Goal: Complete application form

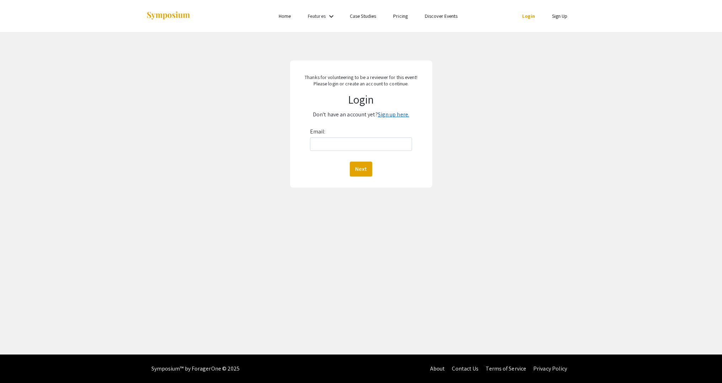
click at [390, 116] on link "Sign up here." at bounding box center [393, 114] width 31 height 7
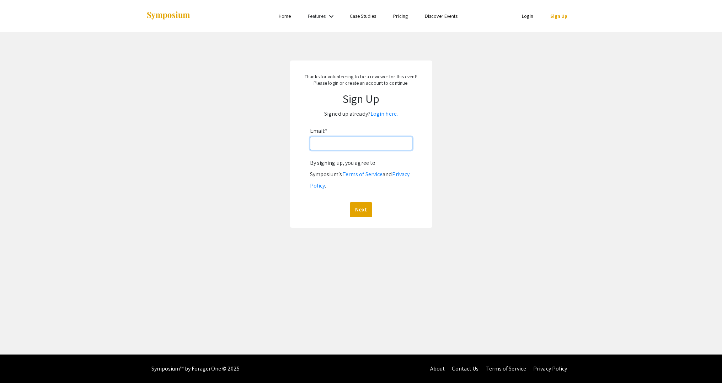
click at [368, 140] on input "Email: *" at bounding box center [361, 144] width 102 height 14
type input "[EMAIL_ADDRESS][DOMAIN_NAME]"
click at [361, 202] on button "Next" at bounding box center [361, 209] width 22 height 15
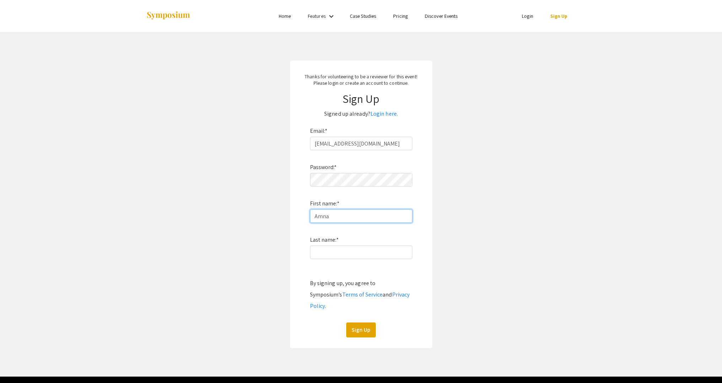
type input "Amna"
type input "Umer"
click at [356, 322] on button "Sign Up" at bounding box center [361, 329] width 30 height 15
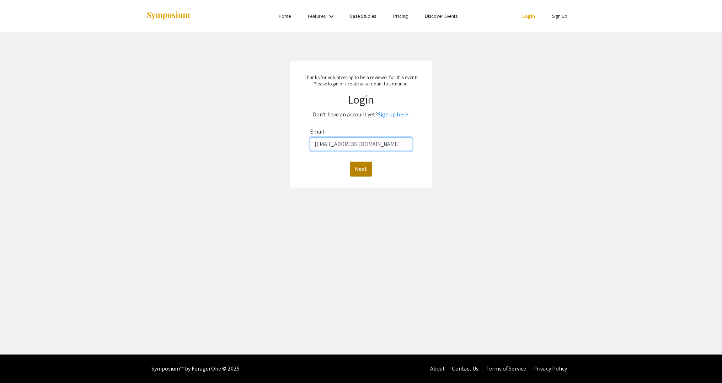
type input "[EMAIL_ADDRESS][DOMAIN_NAME]"
click at [361, 170] on button "Next" at bounding box center [361, 168] width 22 height 15
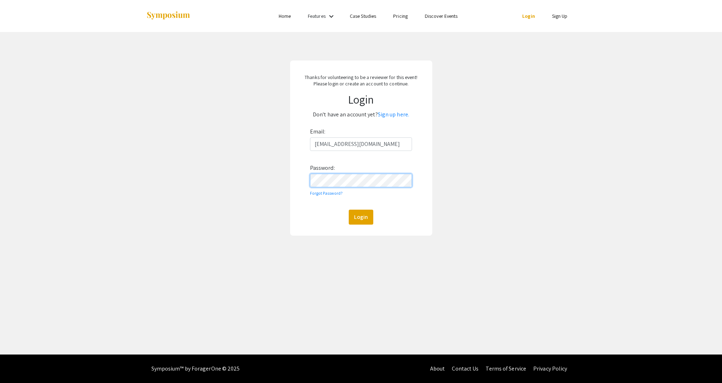
click at [361, 217] on button "Login" at bounding box center [361, 217] width 25 height 15
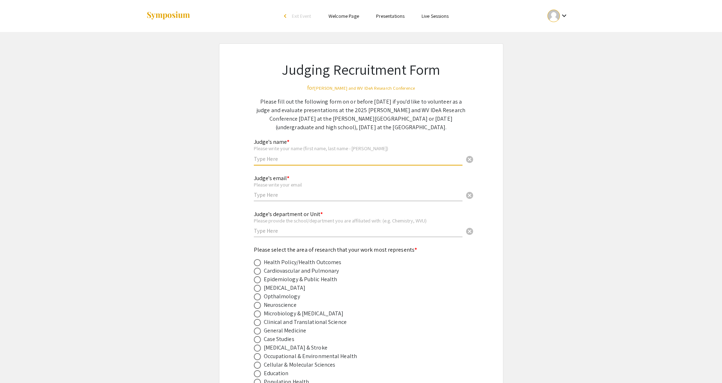
click at [283, 159] on input "text" at bounding box center [358, 158] width 209 height 7
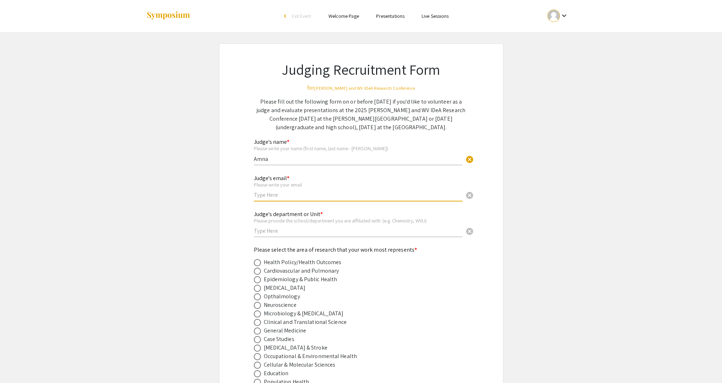
click at [296, 196] on input "text" at bounding box center [358, 194] width 209 height 7
click at [285, 157] on input "Amna" at bounding box center [358, 158] width 209 height 7
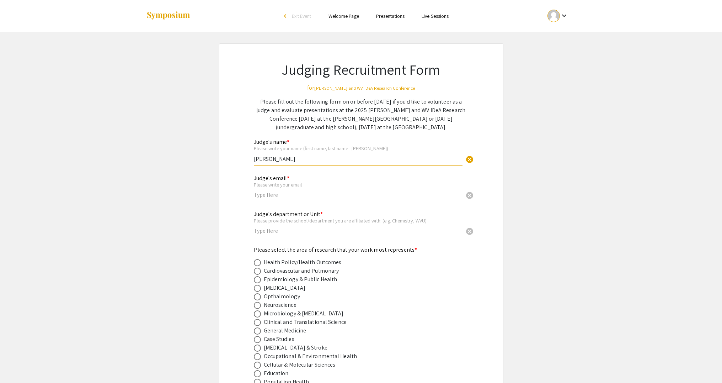
type input "[PERSON_NAME]"
click at [285, 198] on div "Judge's email * Please write your email cancel" at bounding box center [358, 184] width 209 height 33
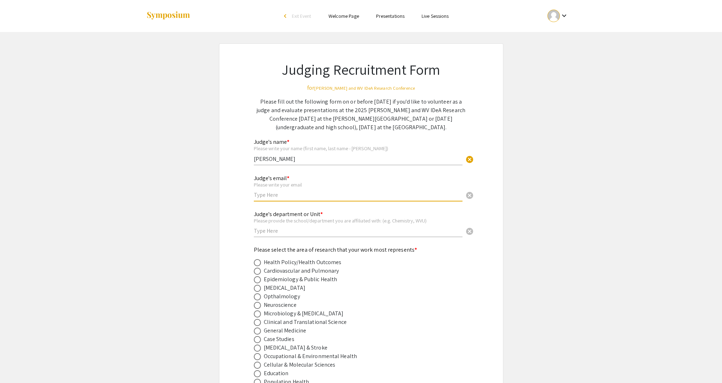
scroll to position [1, 0]
type input "[EMAIL_ADDRESS][DOMAIN_NAME]"
click at [312, 234] on div "Judge's department or Unit * Please provide the school/department you are affil…" at bounding box center [358, 219] width 209 height 33
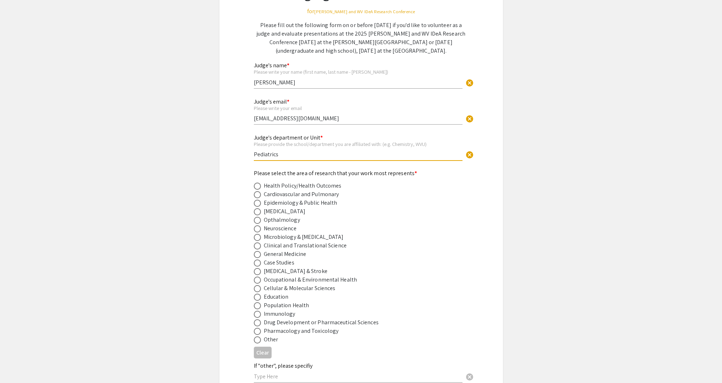
scroll to position [124, 0]
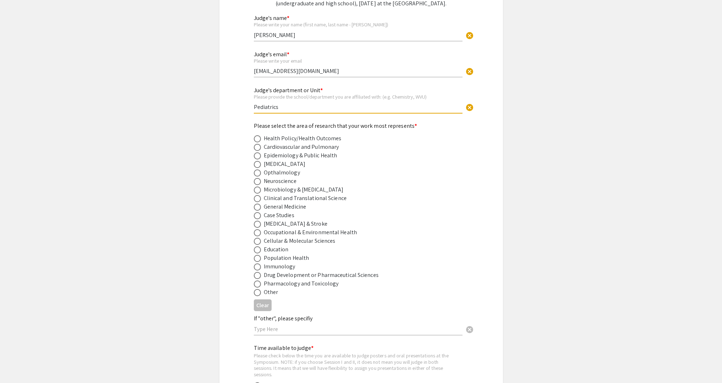
type input "Pediatrics"
click at [260, 156] on span at bounding box center [257, 155] width 7 height 7
click at [260, 156] on input "radio" at bounding box center [257, 155] width 7 height 7
radio input "true"
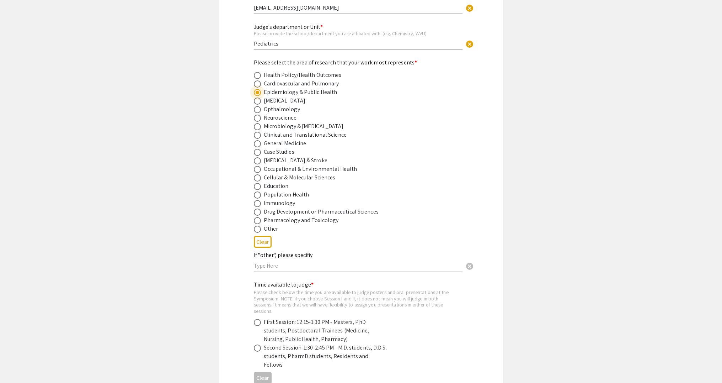
scroll to position [186, 0]
click at [257, 196] on span at bounding box center [257, 195] width 7 height 7
click at [257, 196] on input "radio" at bounding box center [257, 195] width 7 height 7
radio input "true"
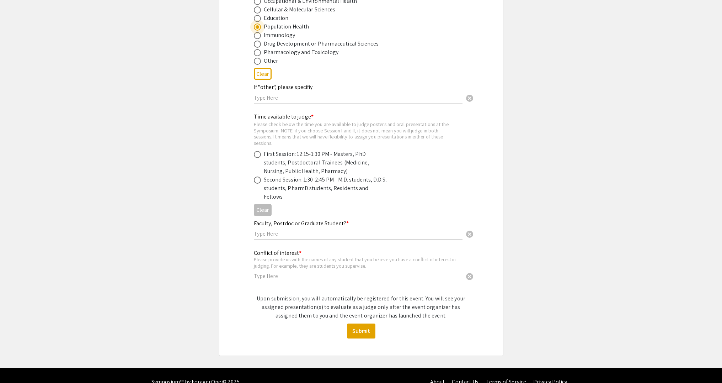
scroll to position [354, 0]
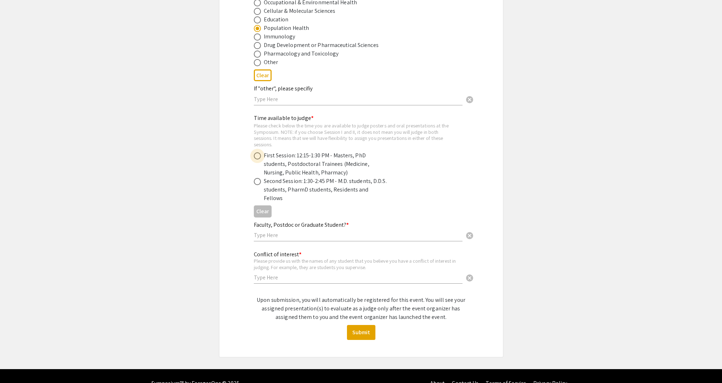
drag, startPoint x: 257, startPoint y: 155, endPoint x: 259, endPoint y: 165, distance: 9.4
click at [257, 155] on span at bounding box center [257, 155] width 7 height 7
click at [257, 155] on input "radio" at bounding box center [257, 155] width 7 height 7
radio input "true"
drag, startPoint x: 258, startPoint y: 182, endPoint x: 282, endPoint y: 194, distance: 25.9
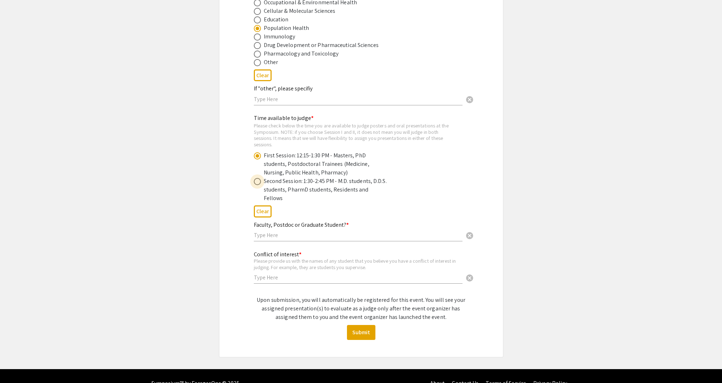
click at [258, 182] on span at bounding box center [257, 181] width 7 height 7
click at [258, 182] on input "radio" at bounding box center [257, 181] width 7 height 7
radio input "true"
click at [260, 155] on span at bounding box center [257, 155] width 7 height 7
click at [260, 155] on input "radio" at bounding box center [257, 155] width 7 height 7
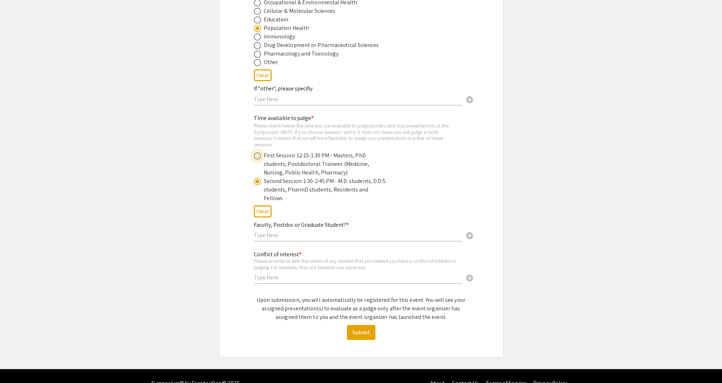
radio input "true"
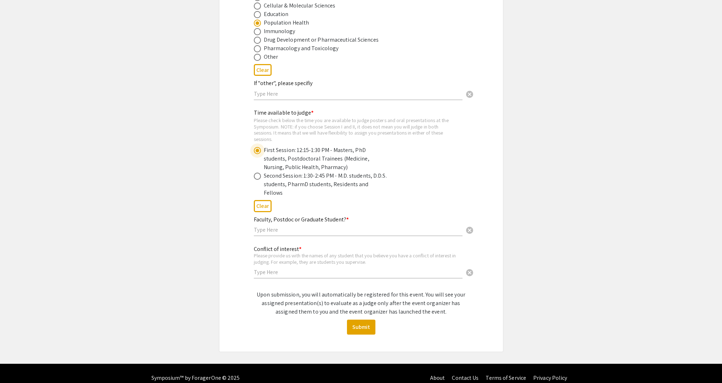
scroll to position [359, 0]
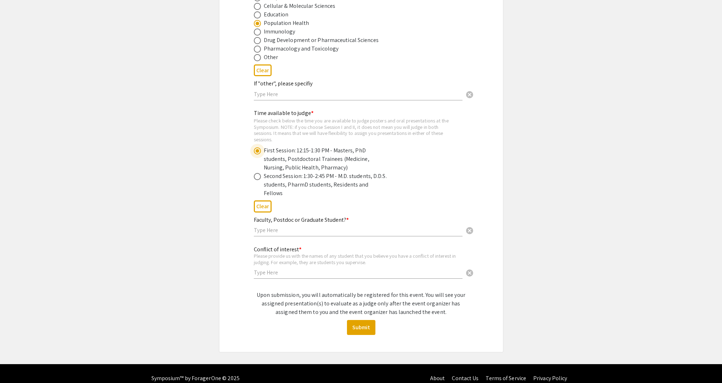
click at [285, 226] on input "text" at bounding box center [358, 229] width 209 height 7
type input "Faculty"
click at [274, 269] on input "text" at bounding box center [358, 272] width 209 height 7
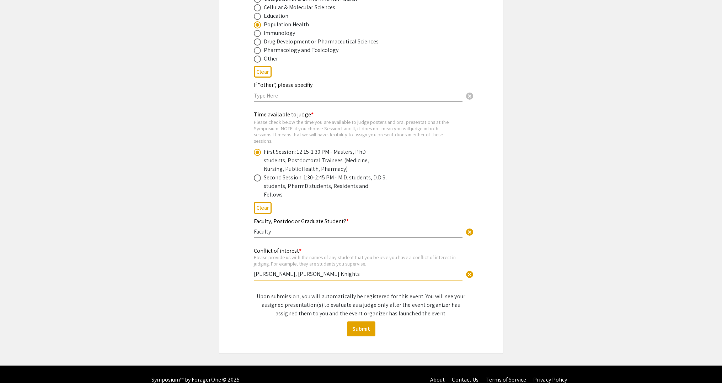
scroll to position [358, 0]
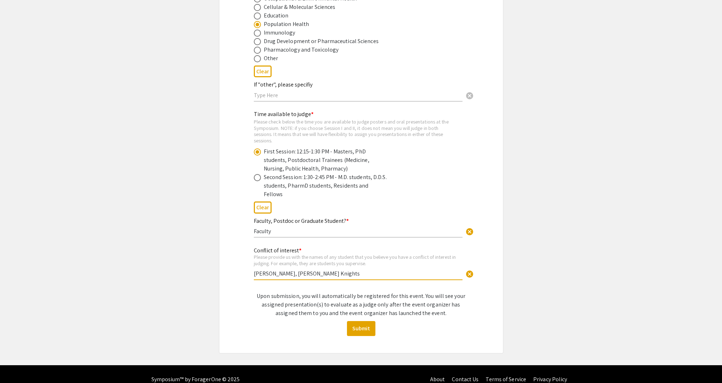
type input "[PERSON_NAME], [PERSON_NAME] Knights"
click at [259, 177] on span at bounding box center [257, 177] width 7 height 7
click at [259, 177] on input "radio" at bounding box center [257, 177] width 7 height 7
radio input "true"
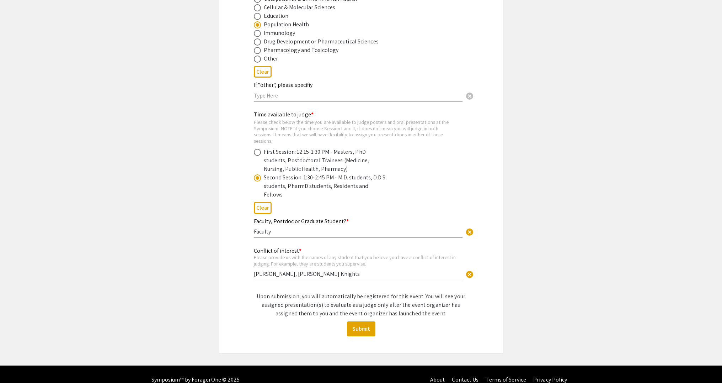
scroll to position [357, 0]
click at [259, 149] on span at bounding box center [257, 152] width 7 height 7
click at [259, 149] on input "radio" at bounding box center [257, 152] width 7 height 7
radio input "true"
click at [357, 321] on button "Submit" at bounding box center [361, 328] width 28 height 15
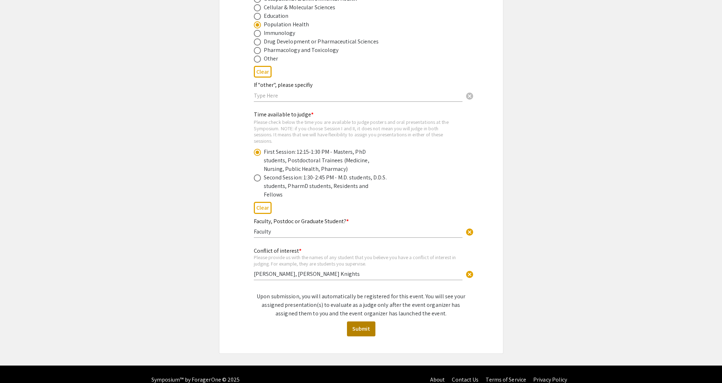
scroll to position [0, 0]
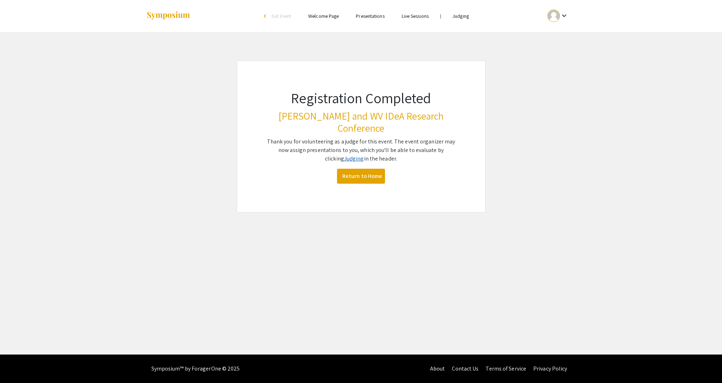
click at [347, 155] on link "Judging" at bounding box center [354, 158] width 20 height 7
